Goal: Task Accomplishment & Management: Manage account settings

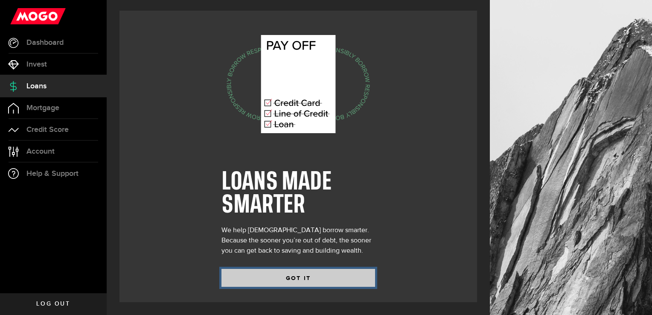
click at [300, 276] on button "GOT IT" at bounding box center [298, 278] width 154 height 18
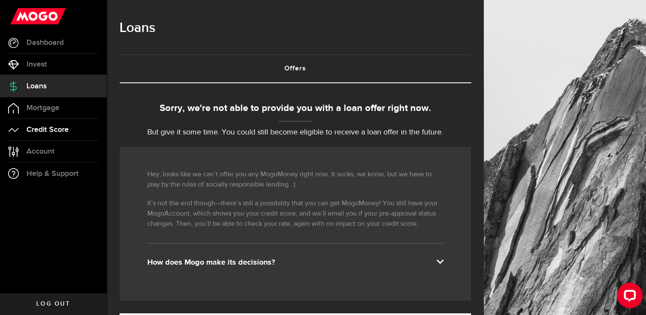
click at [54, 129] on span "Credit Score" at bounding box center [47, 130] width 42 height 8
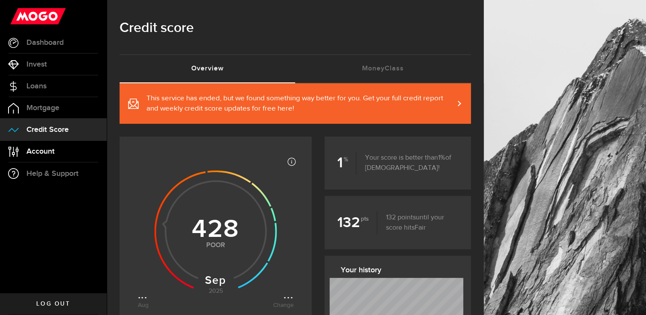
click at [50, 150] on span "Account" at bounding box center [40, 152] width 28 height 8
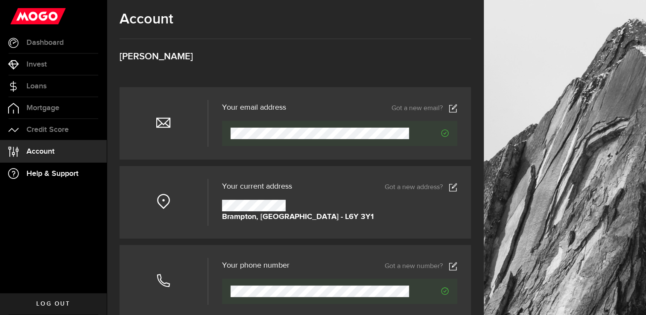
click at [57, 176] on span "Help & Support" at bounding box center [52, 174] width 52 height 8
click at [66, 301] on span "Log out" at bounding box center [53, 304] width 34 height 6
